Goal: Task Accomplishment & Management: Use online tool/utility

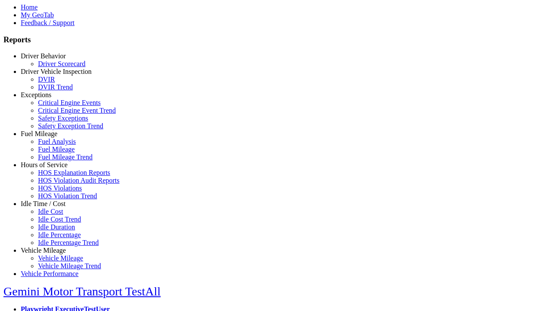
click at [50, 137] on link "Fuel Mileage" at bounding box center [39, 133] width 37 height 7
click at [56, 153] on link "Fuel Mileage" at bounding box center [56, 149] width 37 height 7
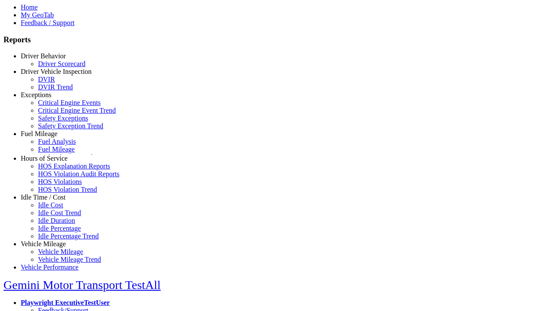
scroll to position [22, 0]
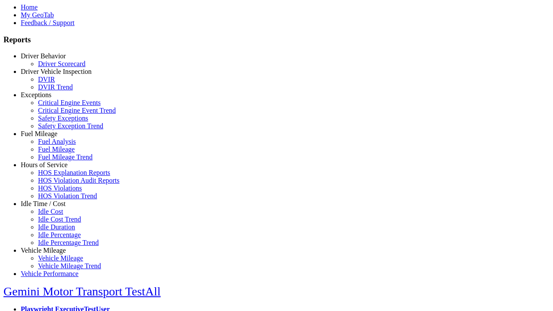
select select
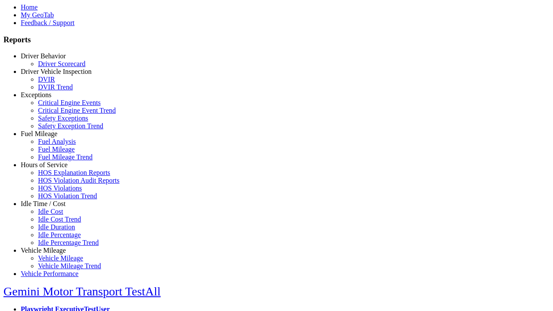
select select
